Goal: Task Accomplishment & Management: Use online tool/utility

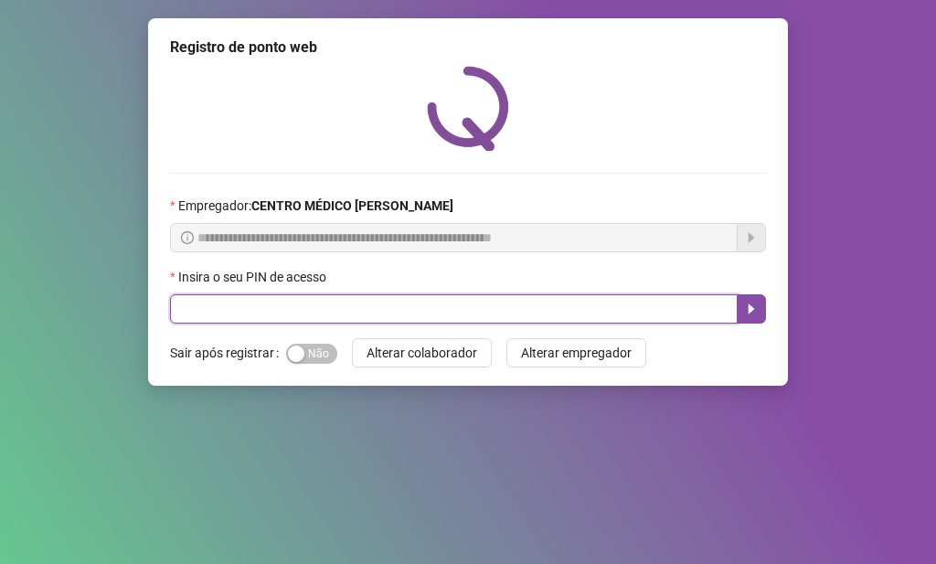
click at [348, 308] on input "text" at bounding box center [453, 308] width 567 height 29
type input "*****"
click at [751, 303] on icon "caret-right" at bounding box center [751, 309] width 15 height 15
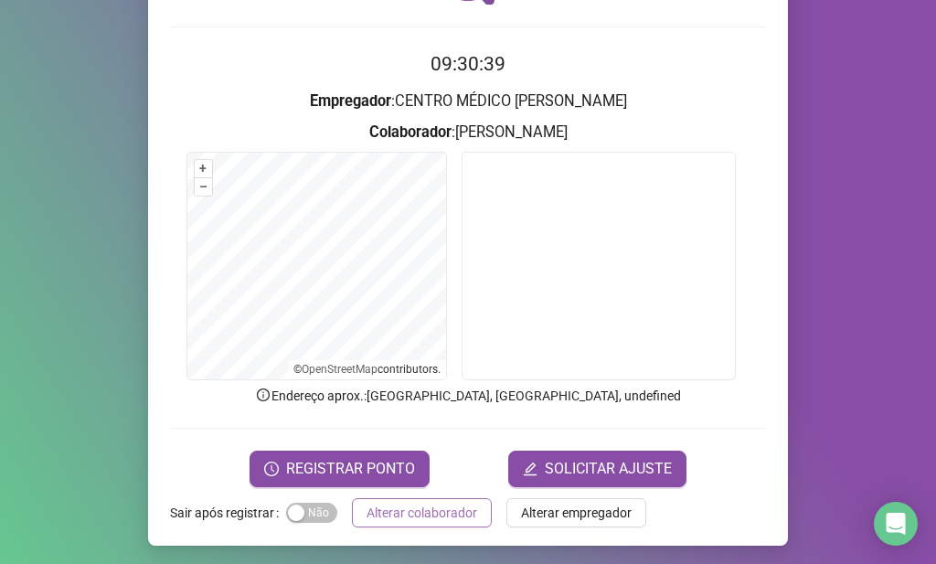
scroll to position [150, 0]
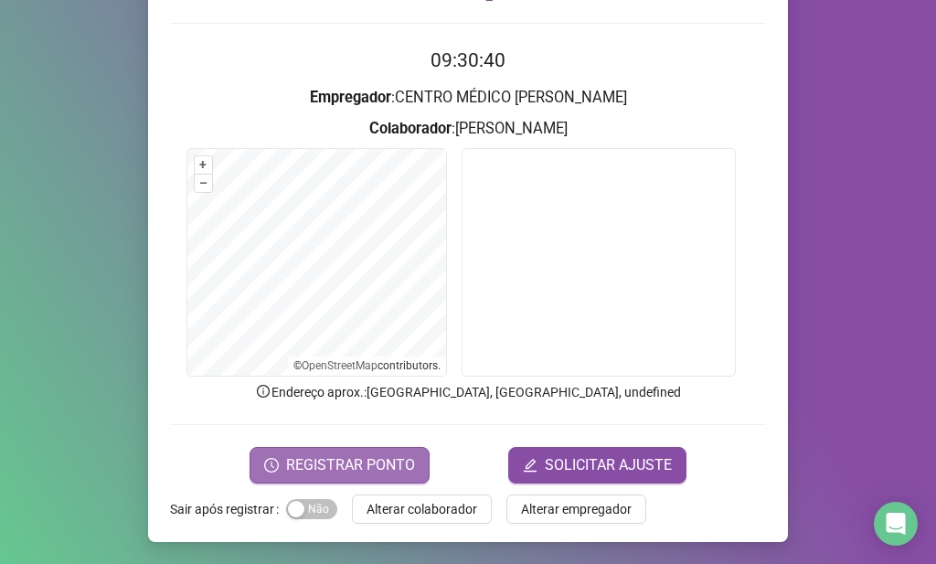
click at [383, 472] on span "REGISTRAR PONTO" at bounding box center [350, 465] width 129 height 22
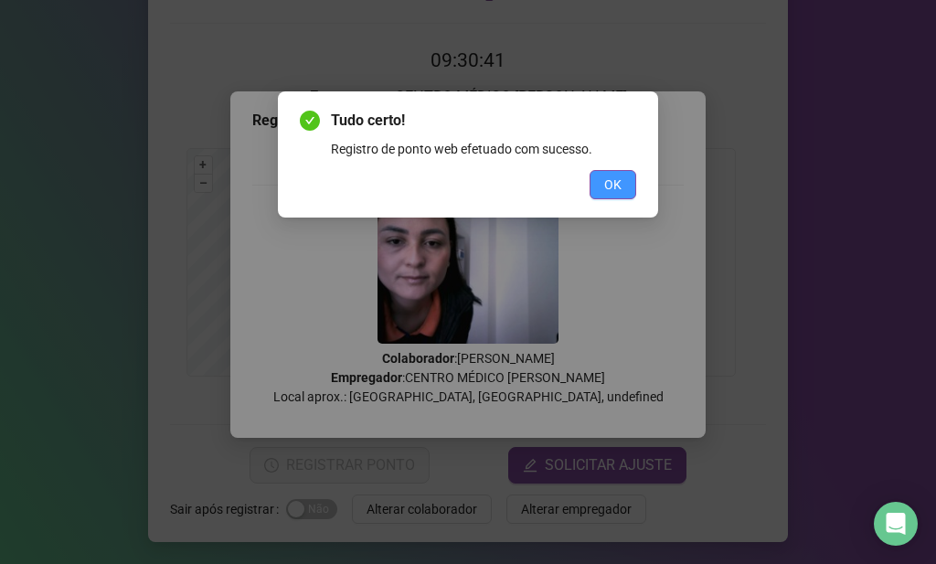
click at [605, 180] on span "OK" at bounding box center [612, 185] width 17 height 20
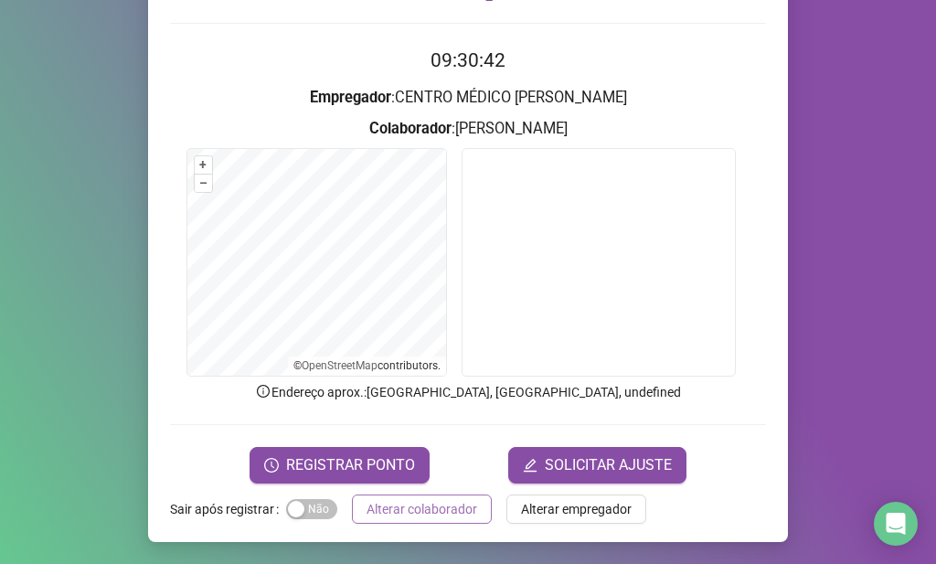
click at [442, 502] on span "Alterar colaborador" at bounding box center [421, 509] width 111 height 20
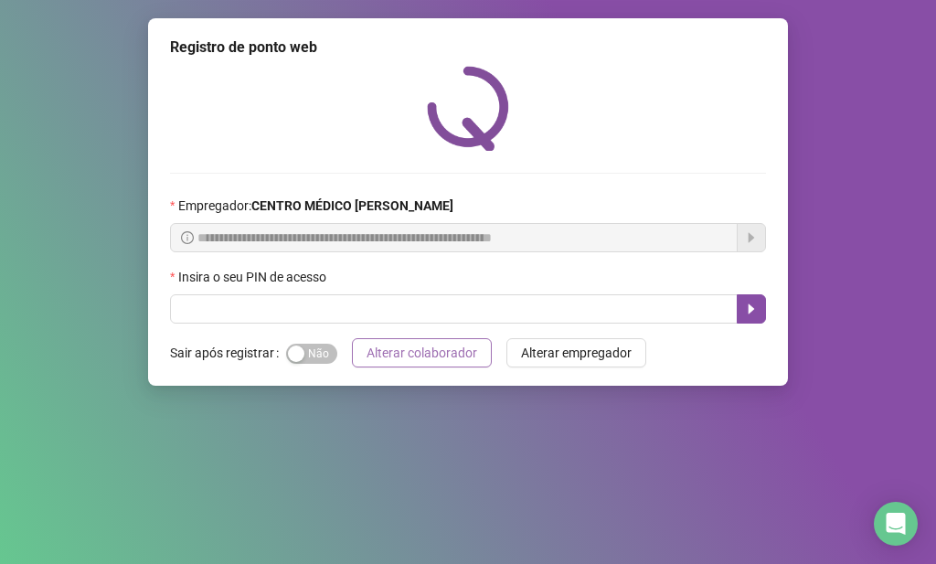
scroll to position [0, 0]
click at [450, 293] on div "Insira o seu PIN de acesso" at bounding box center [468, 280] width 596 height 27
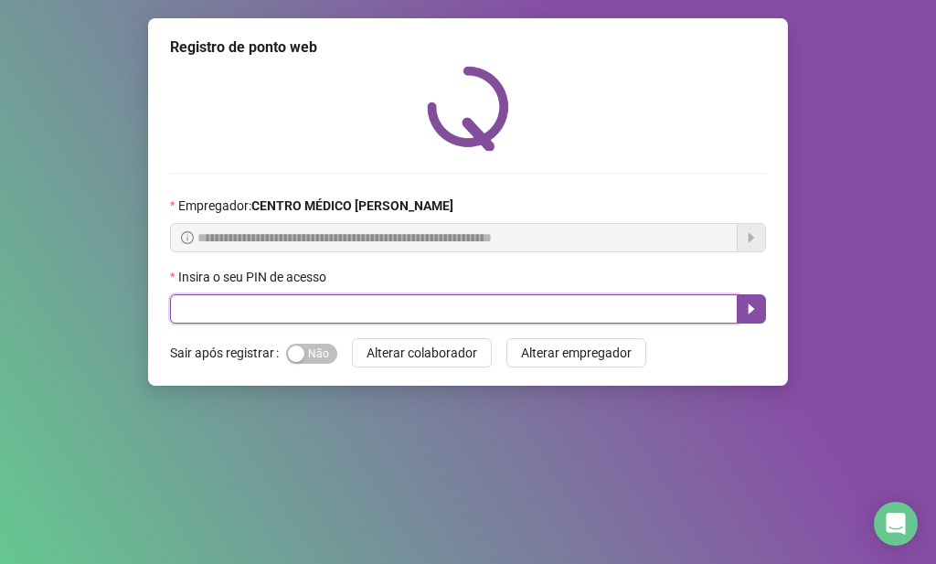
click at [453, 305] on input "text" at bounding box center [453, 308] width 567 height 29
type input "*****"
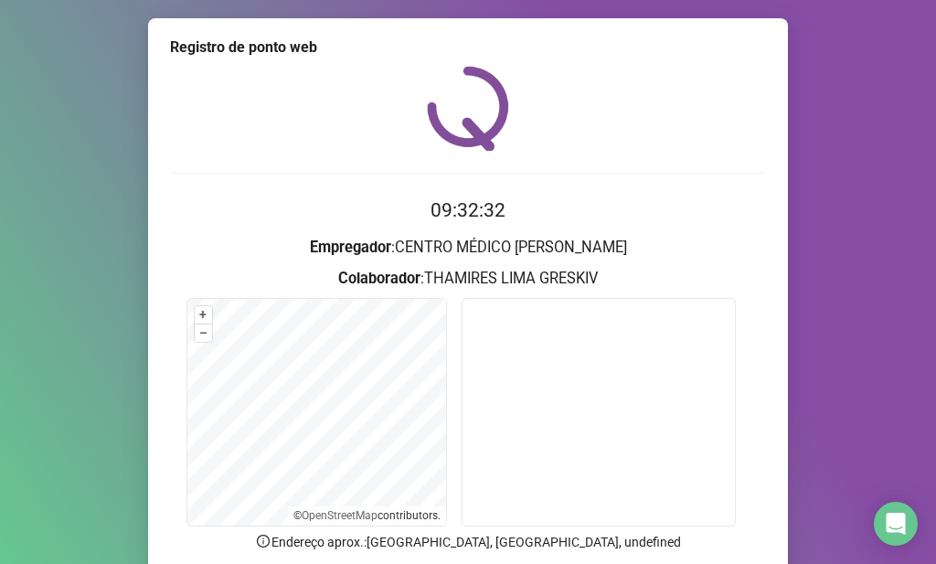
scroll to position [91, 0]
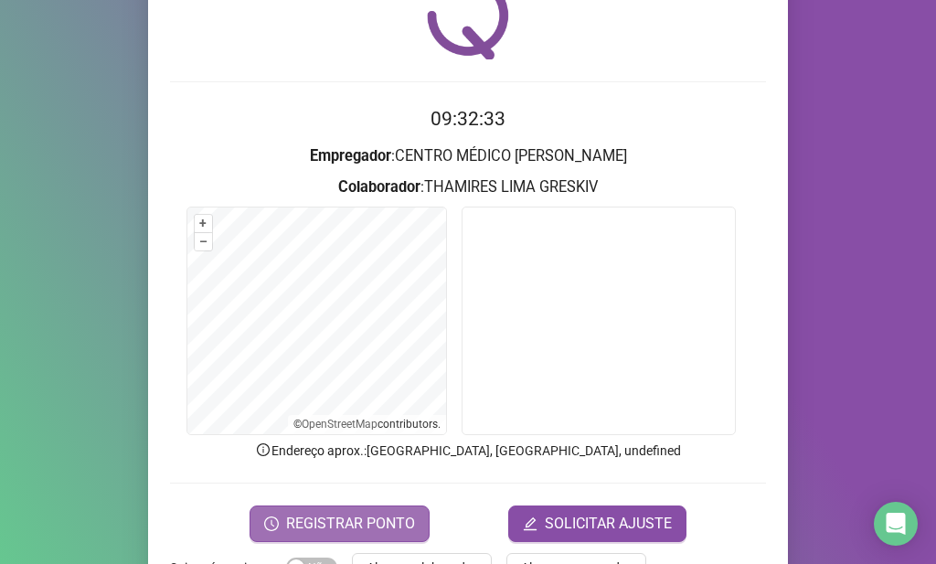
click at [308, 520] on span "REGISTRAR PONTO" at bounding box center [350, 524] width 129 height 22
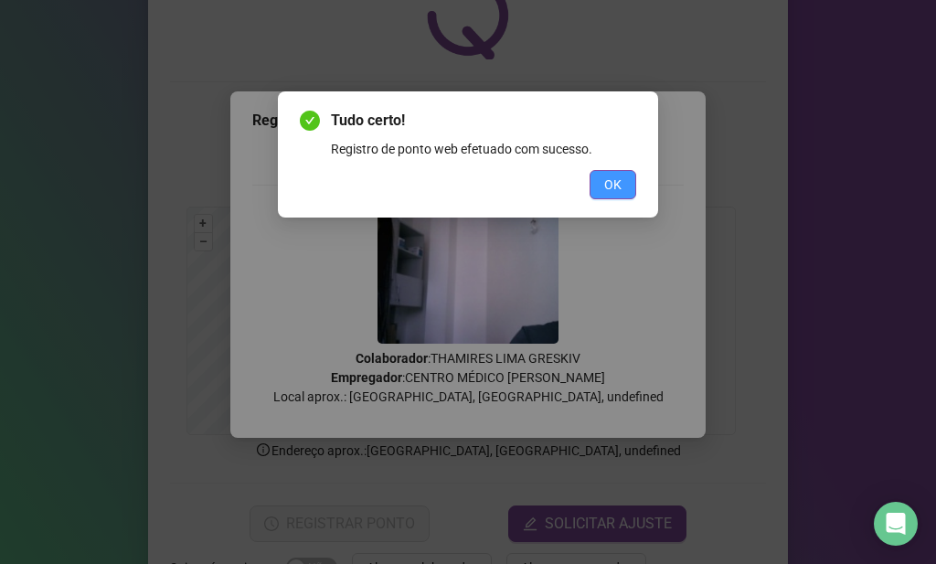
click at [616, 188] on span "OK" at bounding box center [612, 185] width 17 height 20
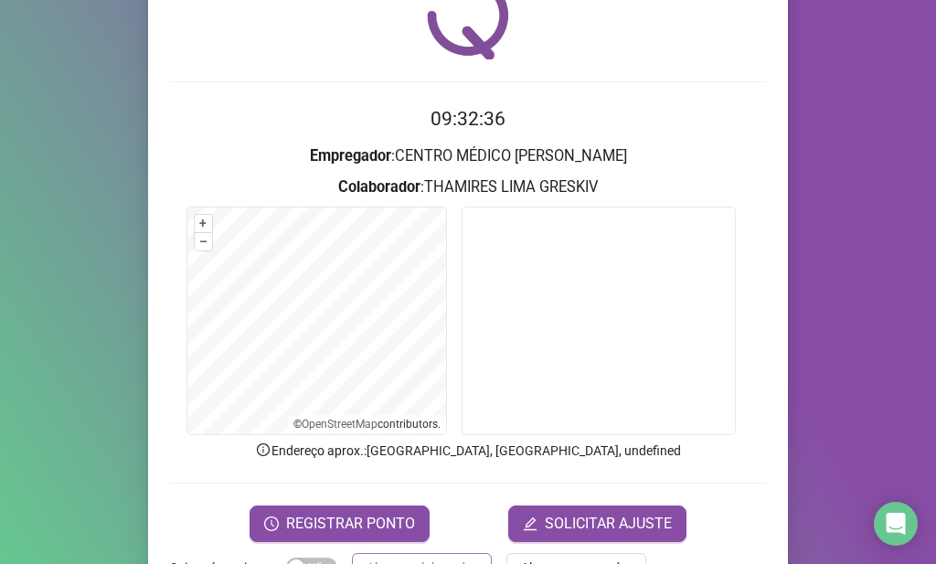
click at [461, 555] on button "Alterar colaborador" at bounding box center [422, 567] width 140 height 29
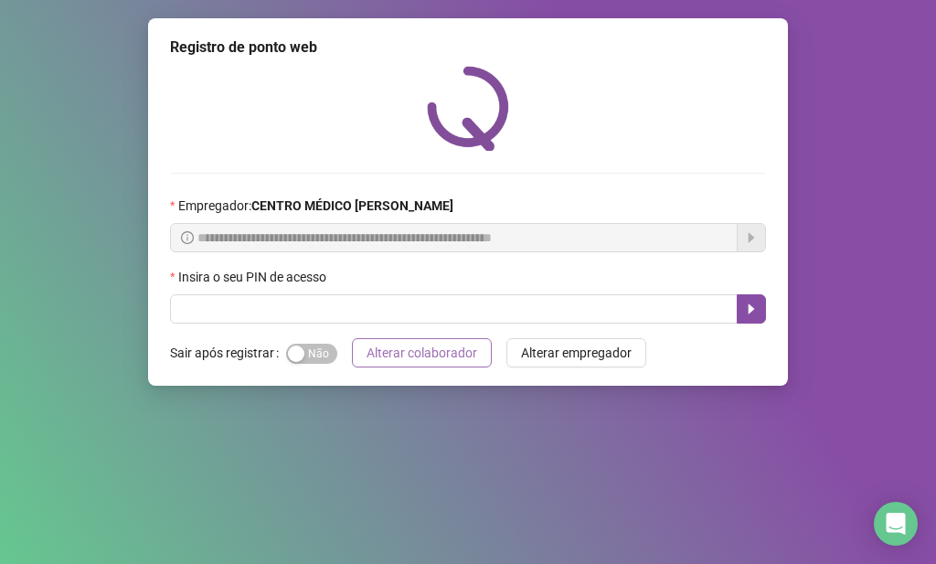
scroll to position [0, 0]
